Goal: Task Accomplishment & Management: Manage account settings

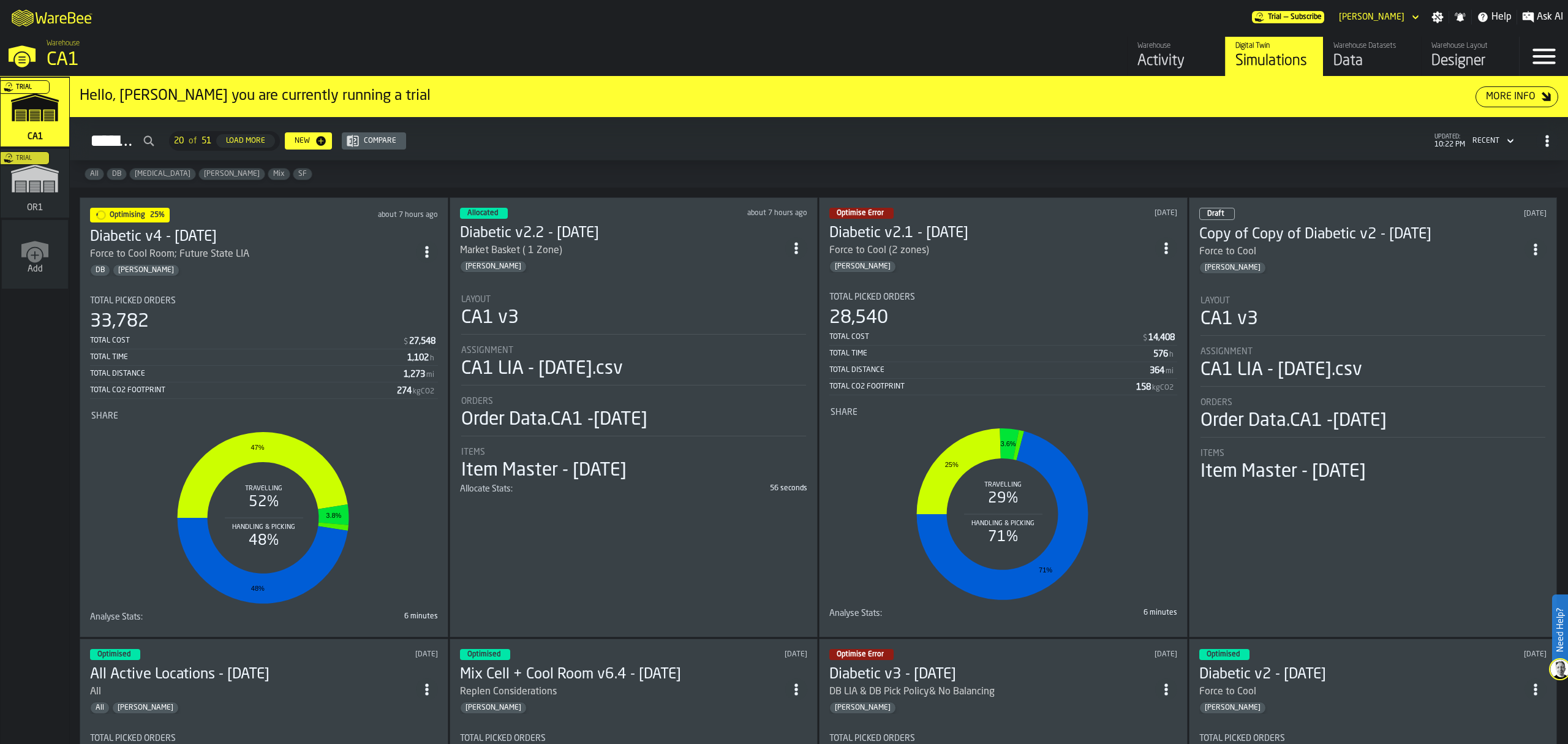
click at [346, 281] on div "Optimising 25% about 7 hours ago Diabetic v4 - [DATE] Force to Cool Room; Futur…" at bounding box center [264, 417] width 369 height 440
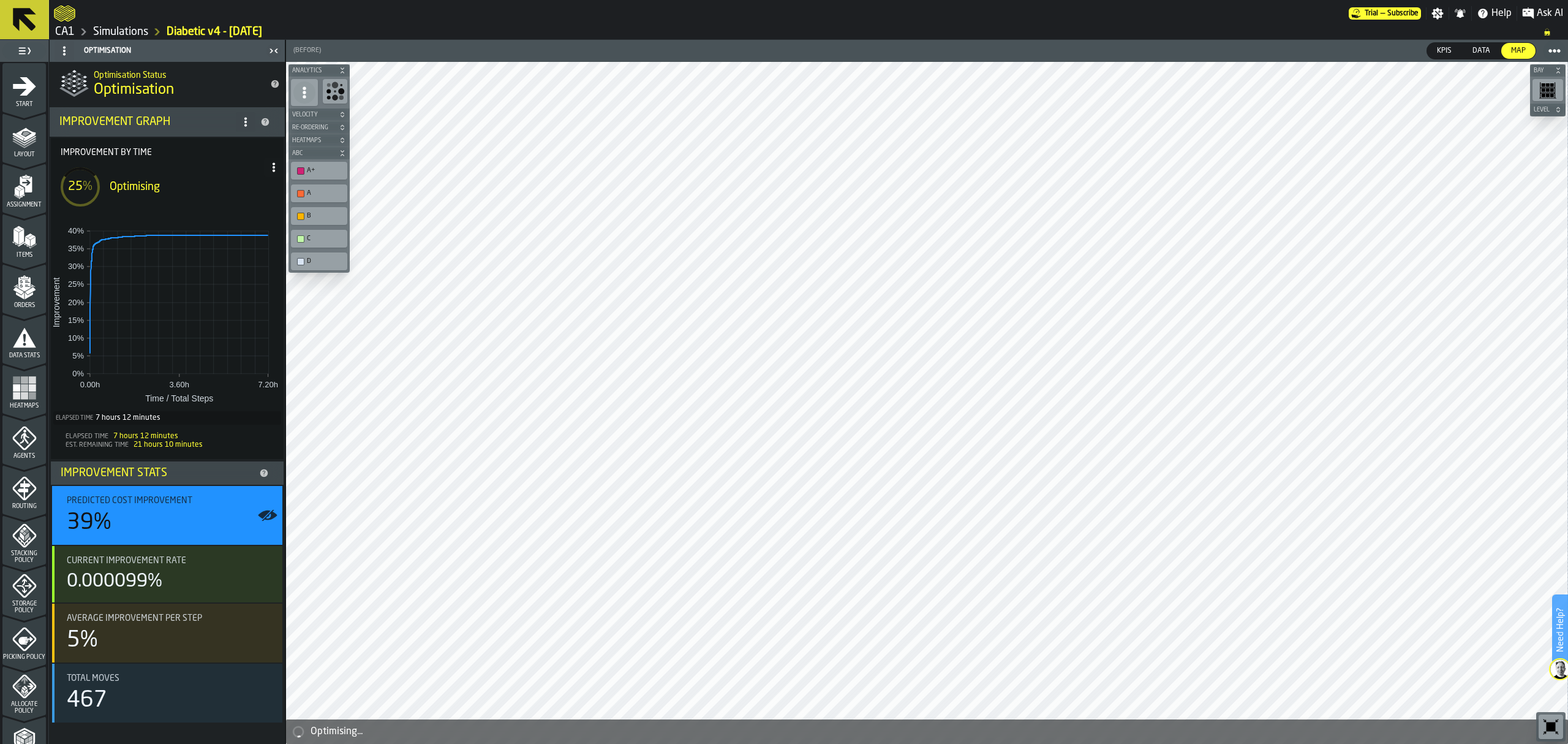
click at [273, 163] on icon at bounding box center [274, 168] width 10 height 10
click at [209, 190] on div "Show Run Options" at bounding box center [236, 191] width 80 height 15
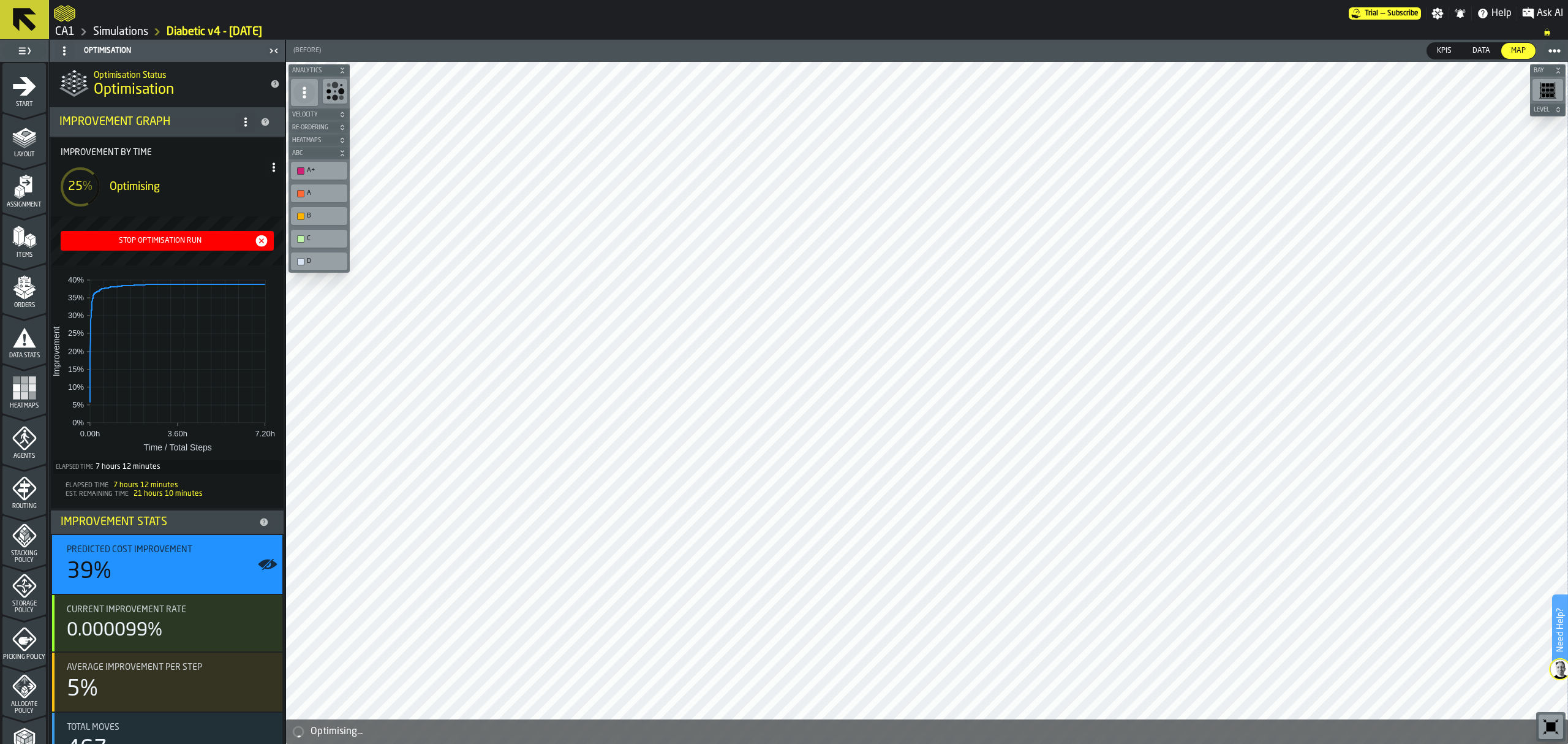
click at [170, 237] on div "Stop Optimisation Run" at bounding box center [160, 240] width 188 height 9
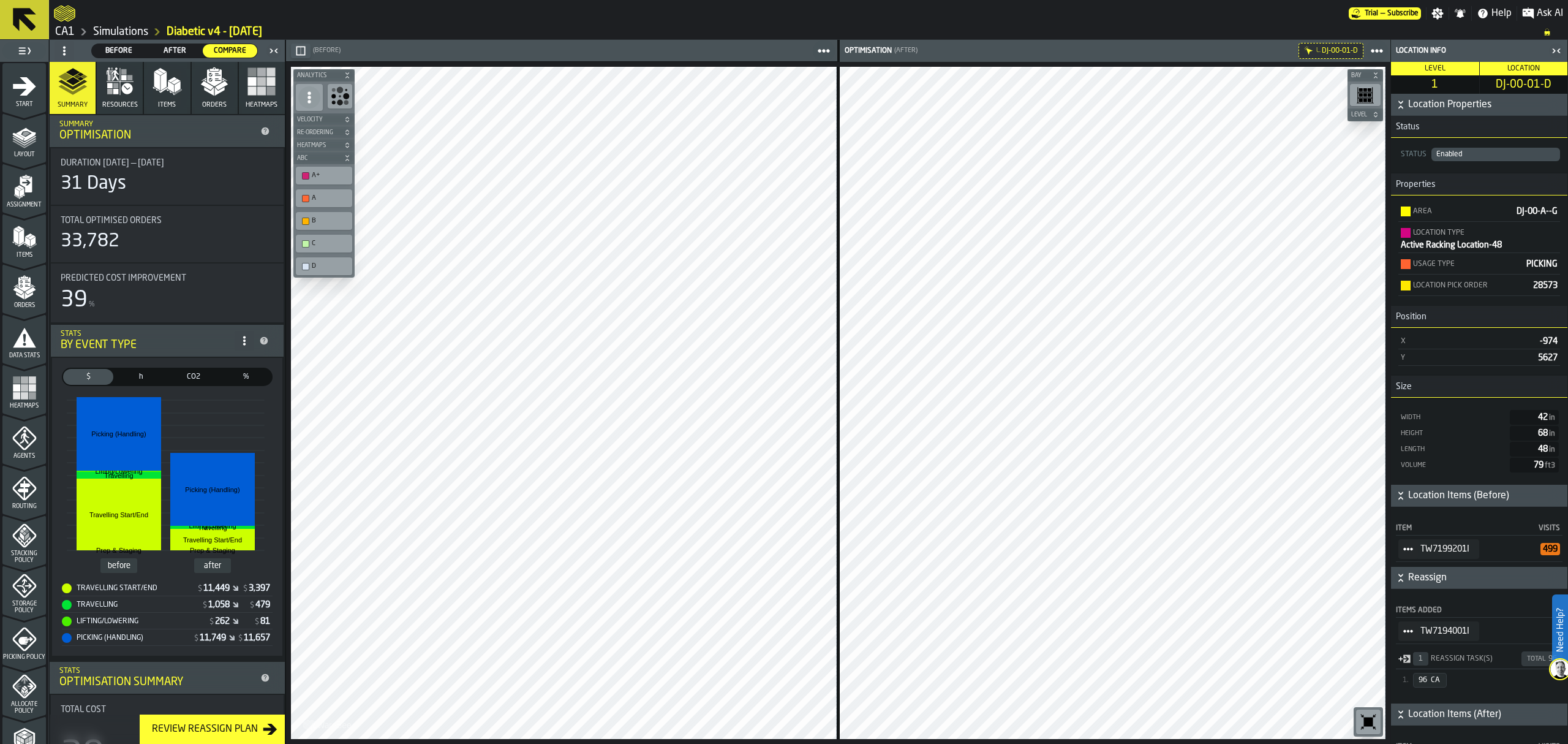
click at [1371, 91] on icon "button-toolbar-undefined" at bounding box center [1365, 95] width 17 height 17
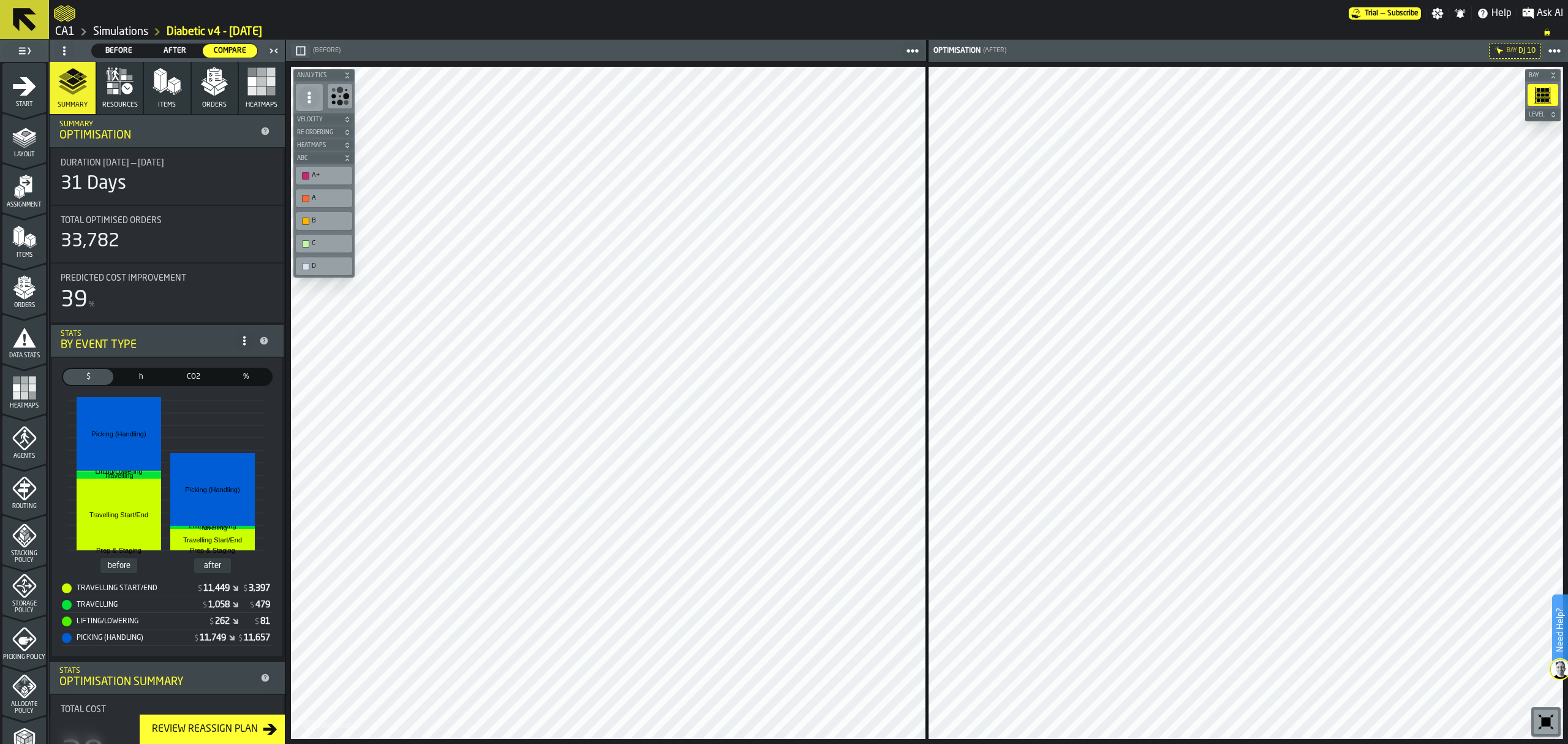
click at [1548, 89] on rect "button-toolbar-undefined" at bounding box center [1547, 90] width 4 height 3
click at [1556, 112] on icon "button-" at bounding box center [1553, 114] width 7 height 7
